Goal: Navigation & Orientation: Understand site structure

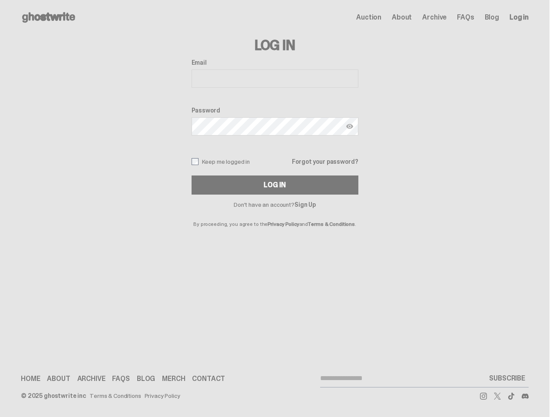
click at [274, 208] on p "By proceeding, you agree to the Privacy Policy and Terms & Conditions ." at bounding box center [274, 216] width 167 height 19
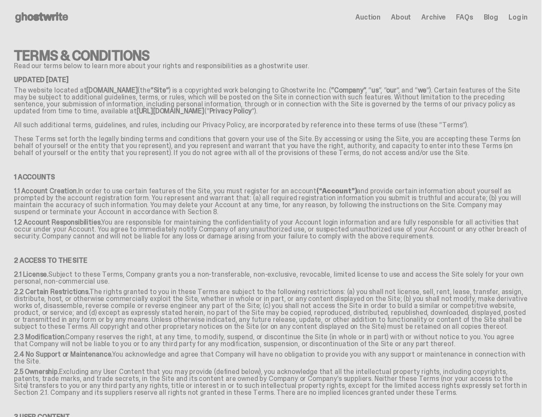
click at [274, 208] on p "1.1 Account Creation. In order to use certain features of the Site, you must re…" at bounding box center [271, 202] width 514 height 31
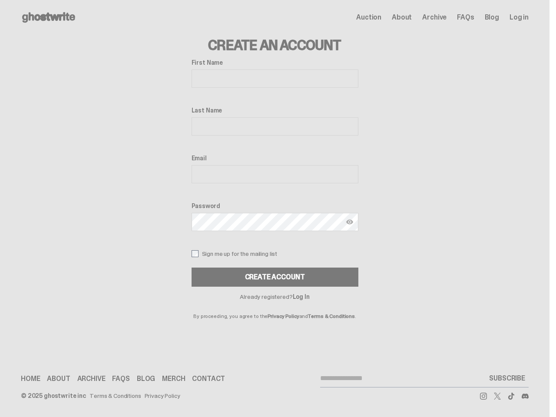
click at [274, 208] on label "Password" at bounding box center [274, 205] width 167 height 7
